Goal: Navigation & Orientation: Find specific page/section

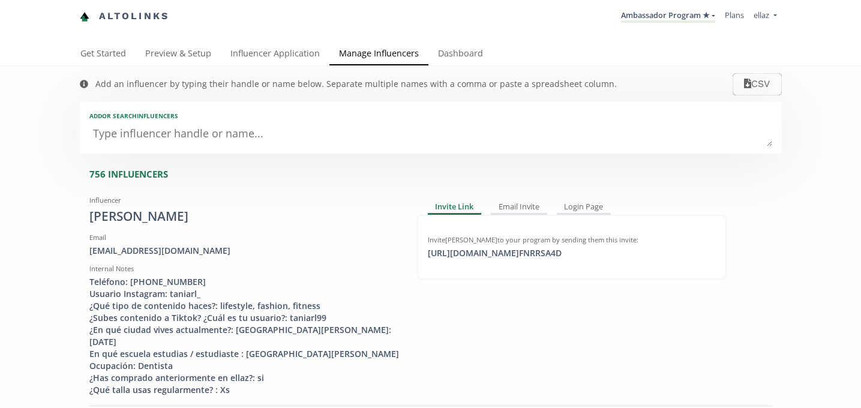
click at [252, 67] on div "Add an influencer by typing their handle or name below. Separate multiple names…" at bounding box center [348, 84] width 561 height 36
click at [248, 63] on link "Influencer Application" at bounding box center [275, 55] width 109 height 24
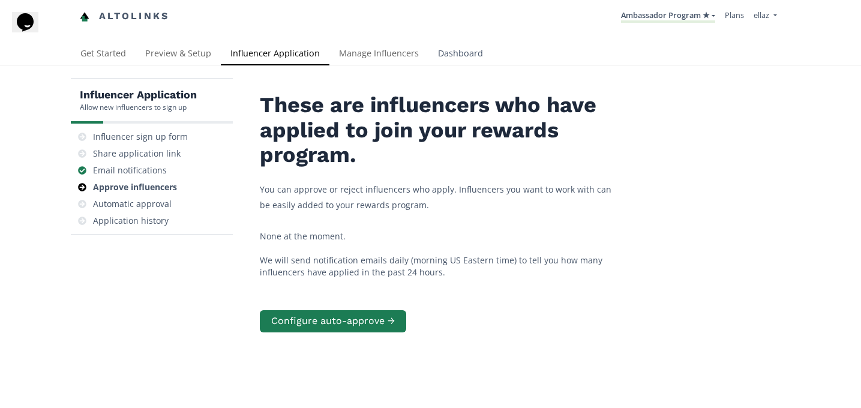
click at [446, 43] on link "Dashboard" at bounding box center [460, 55] width 64 height 24
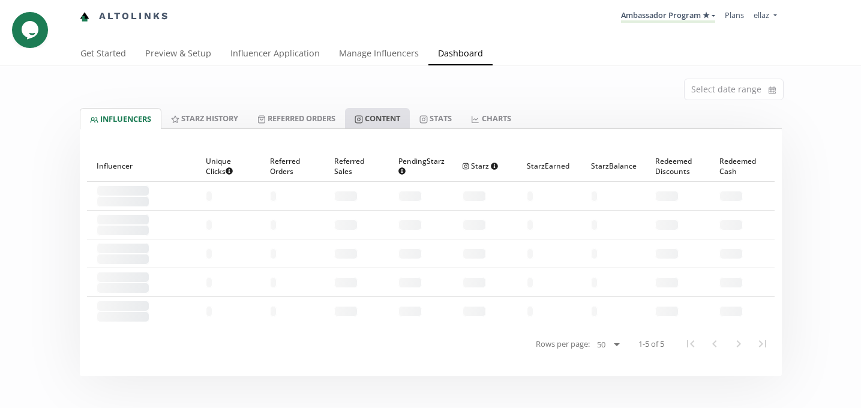
click at [389, 121] on link "Content" at bounding box center [377, 118] width 65 height 20
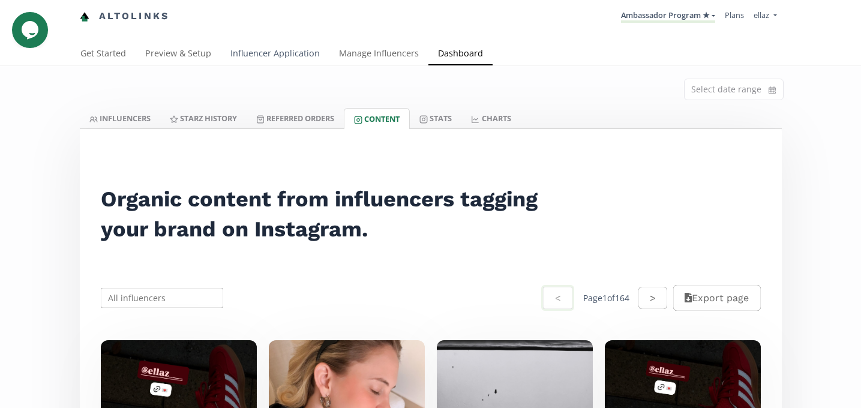
click at [305, 58] on link "Influencer Application" at bounding box center [275, 55] width 109 height 24
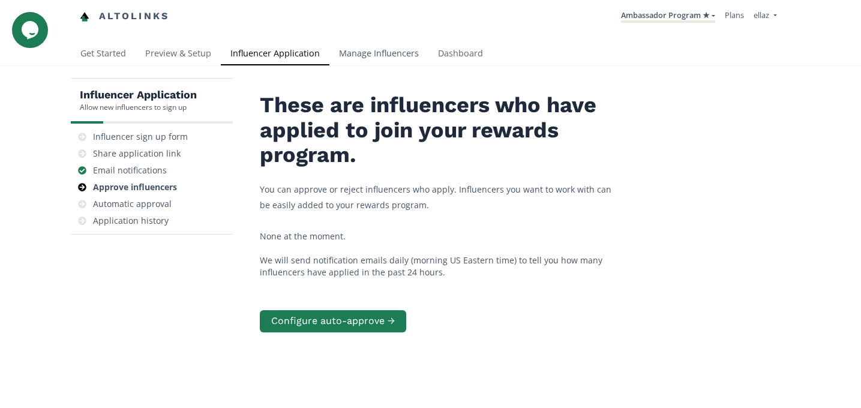
click at [369, 50] on link "Manage Influencers" at bounding box center [378, 55] width 99 height 24
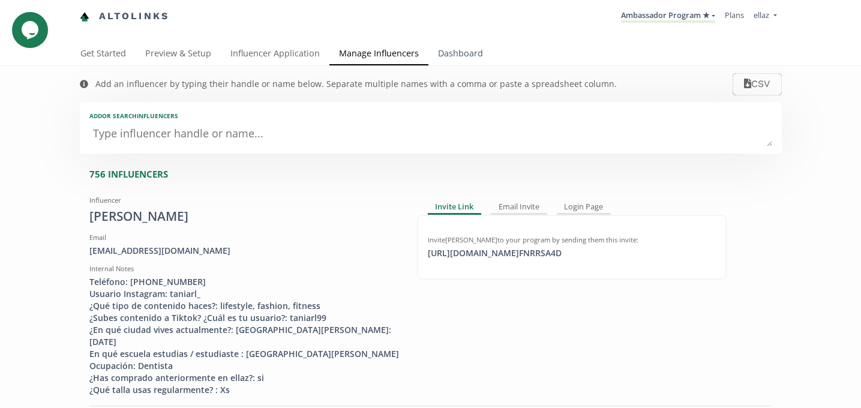
click at [446, 61] on link "Dashboard" at bounding box center [460, 55] width 64 height 24
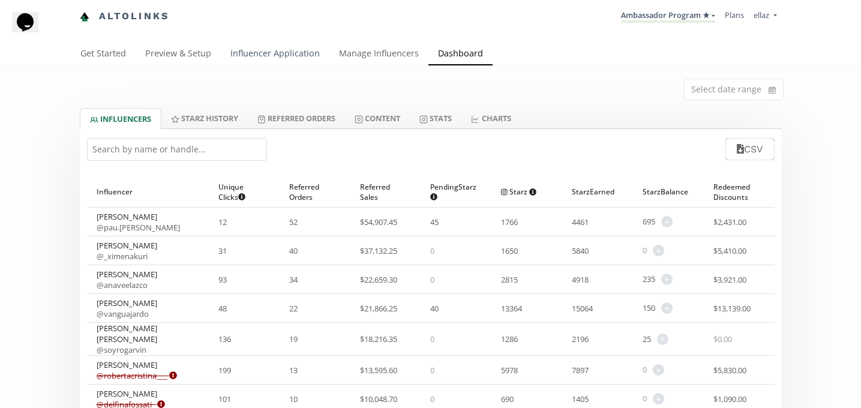
click at [260, 59] on link "Influencer Application" at bounding box center [275, 55] width 109 height 24
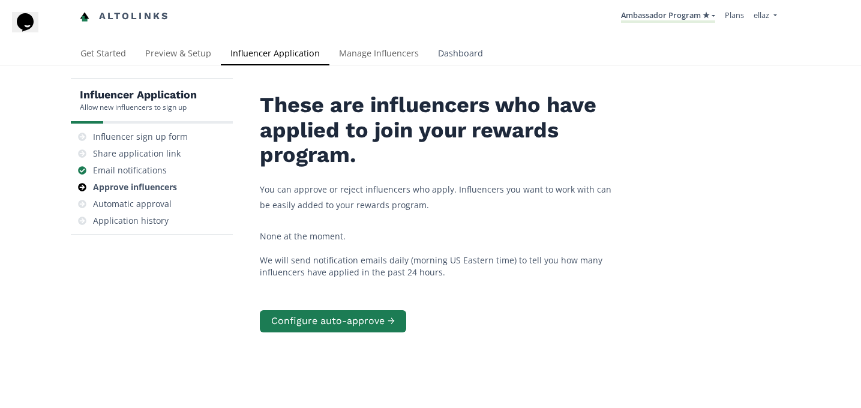
click at [451, 46] on link "Dashboard" at bounding box center [460, 55] width 64 height 24
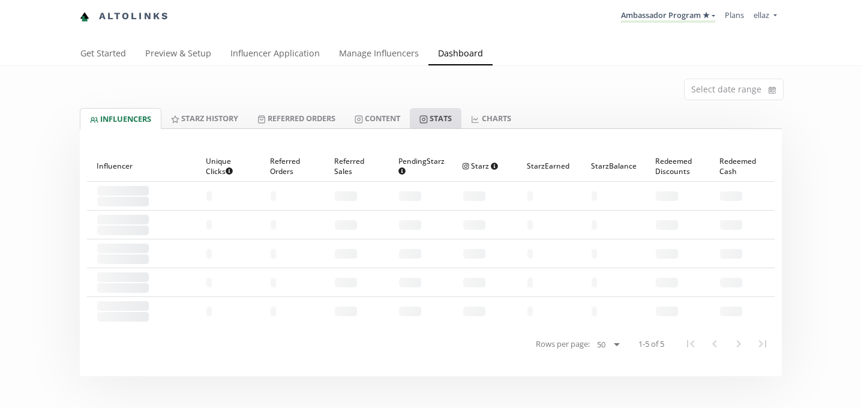
click at [442, 122] on link "Stats" at bounding box center [436, 118] width 52 height 20
